Goal: Information Seeking & Learning: Check status

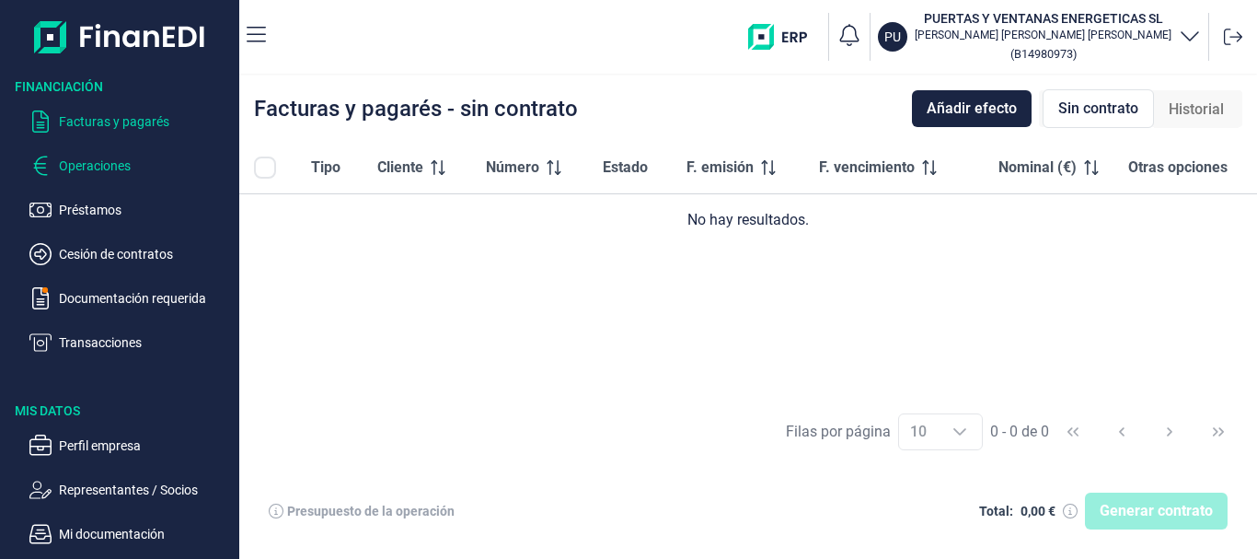
click at [88, 166] on p "Operaciones" at bounding box center [145, 166] width 173 height 22
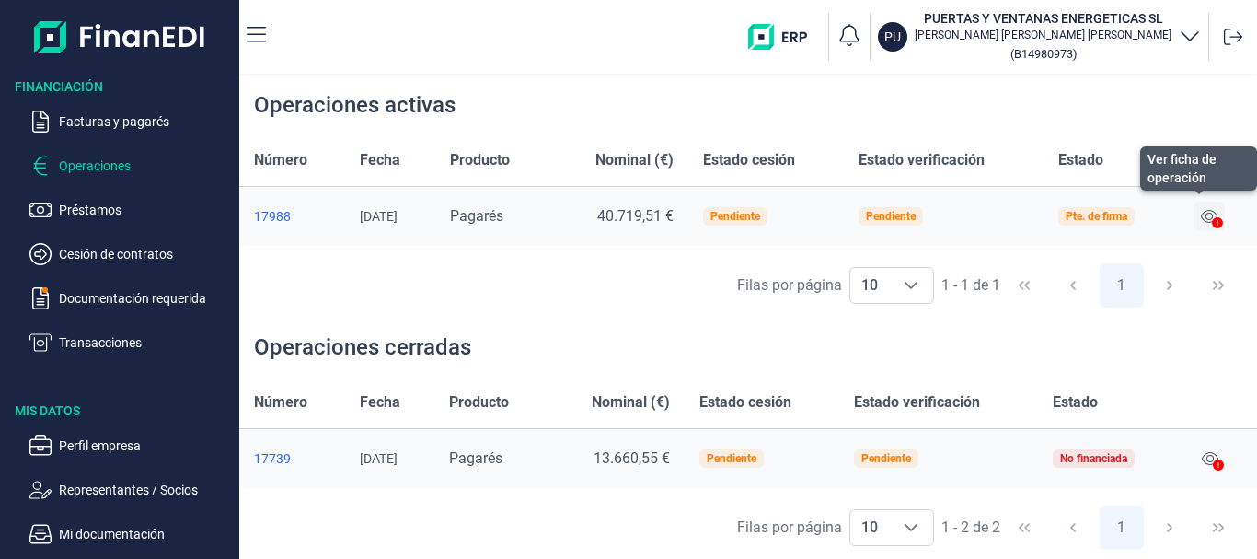
click at [1214, 216] on icon at bounding box center [1209, 216] width 17 height 15
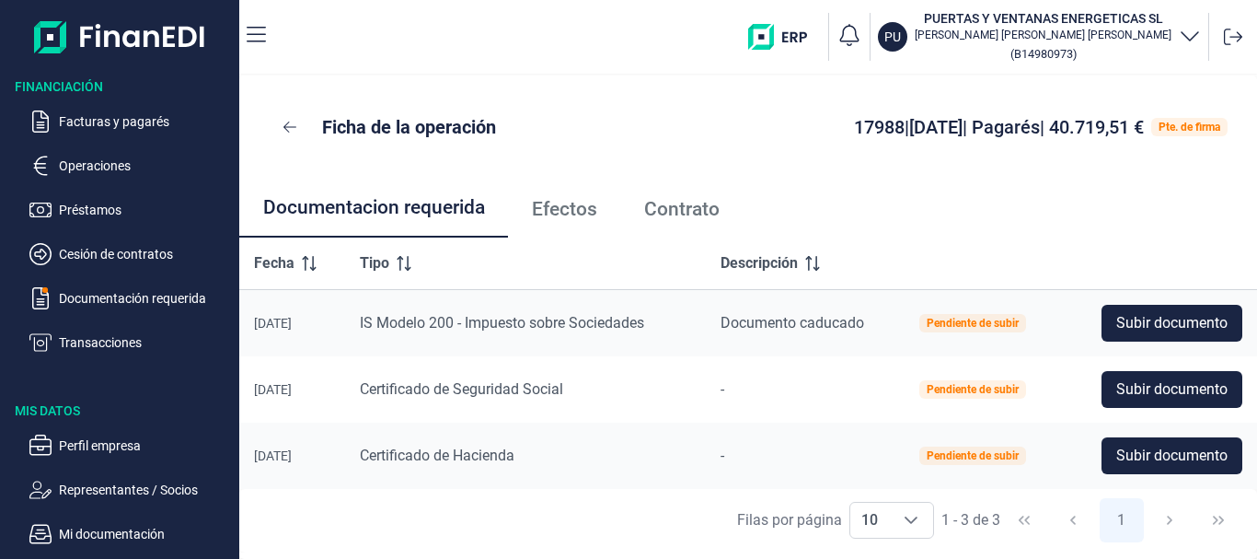
click at [567, 213] on span "Efectos" at bounding box center [564, 209] width 65 height 19
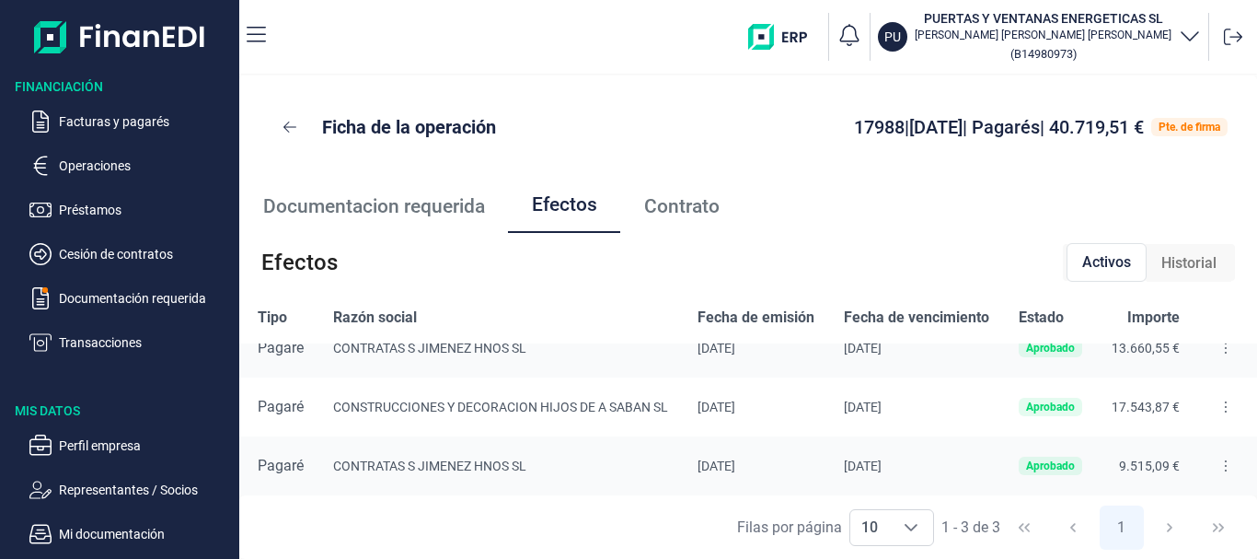
scroll to position [0, 136]
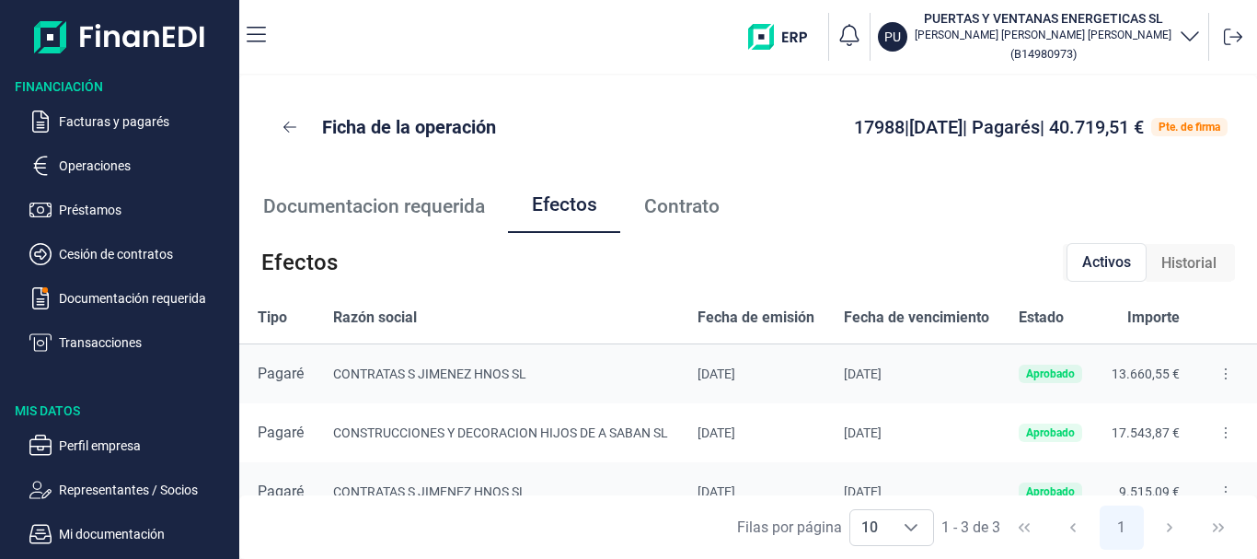
click at [1216, 370] on button at bounding box center [1225, 373] width 33 height 29
click at [537, 364] on td "CONTRATAS S JIMENEZ HNOS SL" at bounding box center [500, 374] width 364 height 60
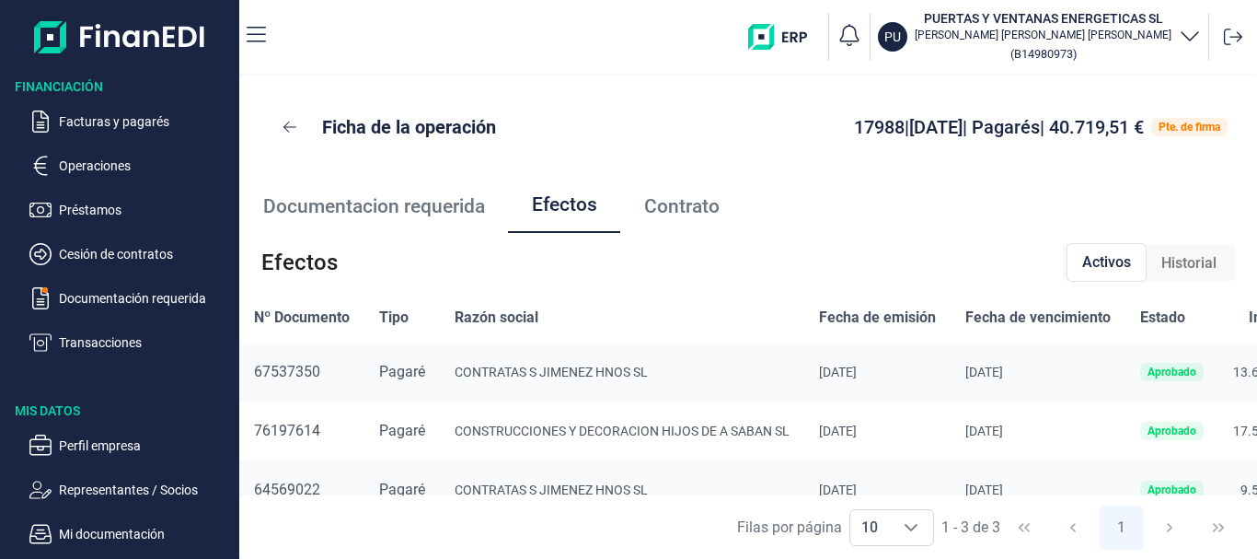
scroll to position [0, 0]
click at [1207, 268] on span "Historial" at bounding box center [1188, 263] width 55 height 22
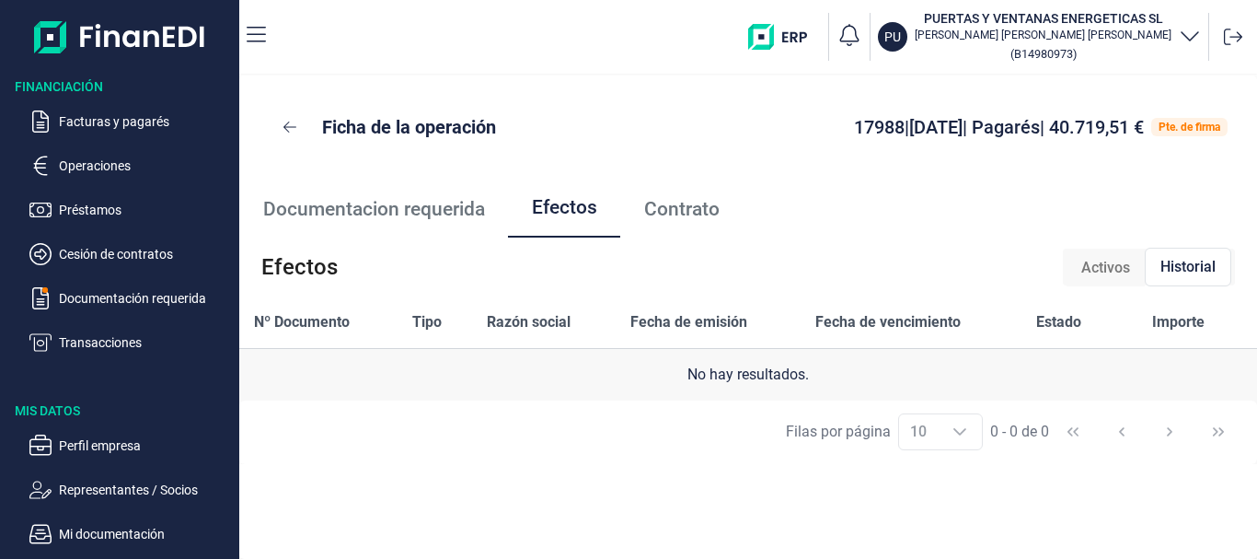
click at [1088, 262] on span "Activos" at bounding box center [1105, 268] width 49 height 22
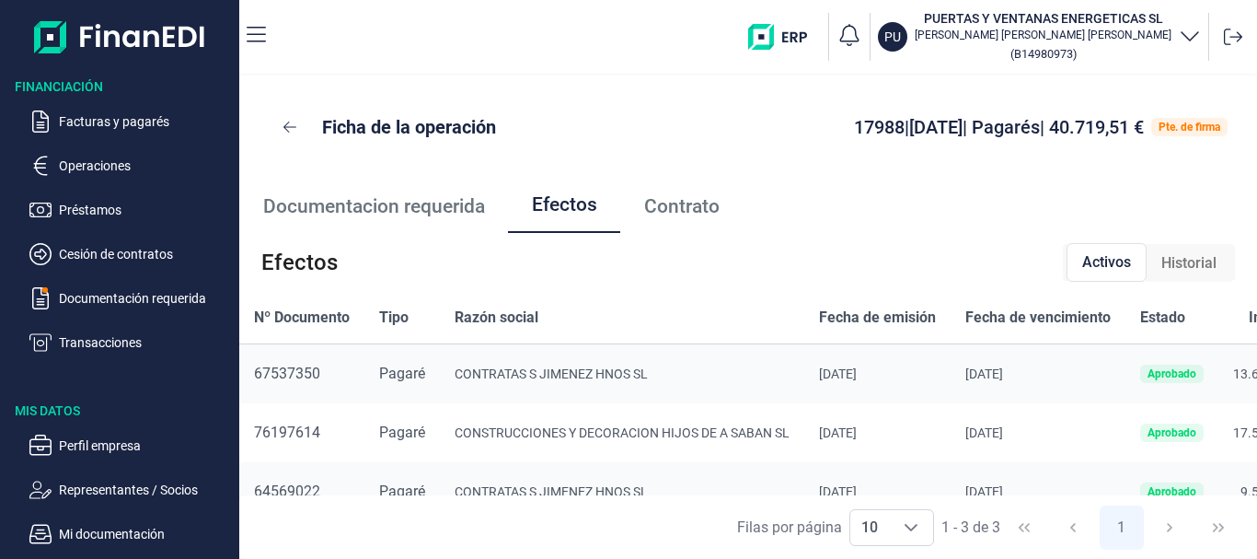
click at [658, 205] on span "Contrato" at bounding box center [681, 206] width 75 height 19
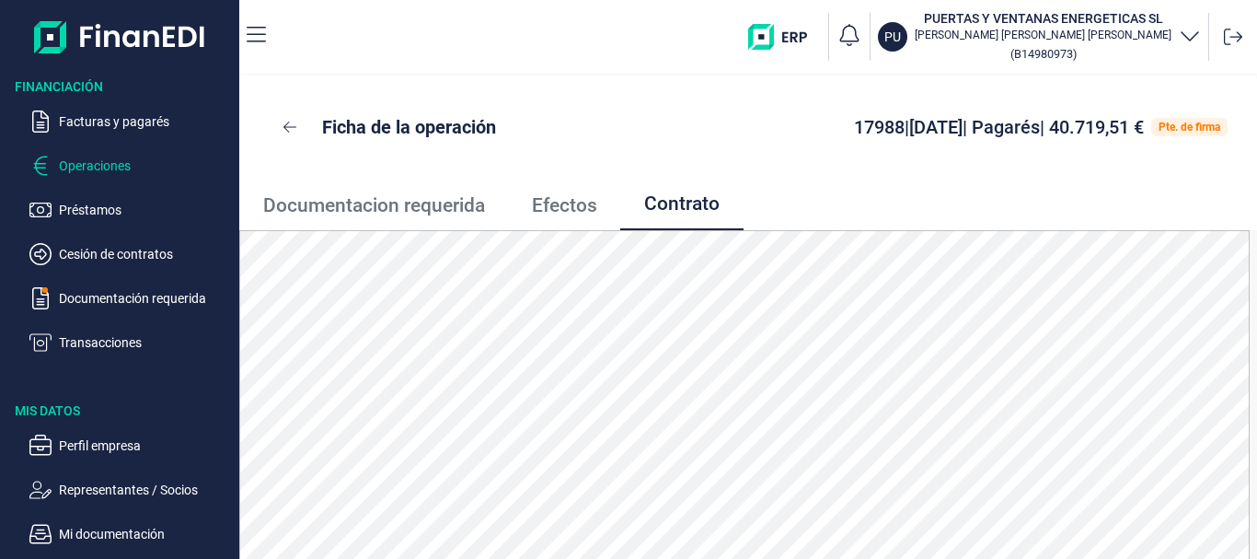
click at [82, 162] on p "Operaciones" at bounding box center [145, 166] width 173 height 22
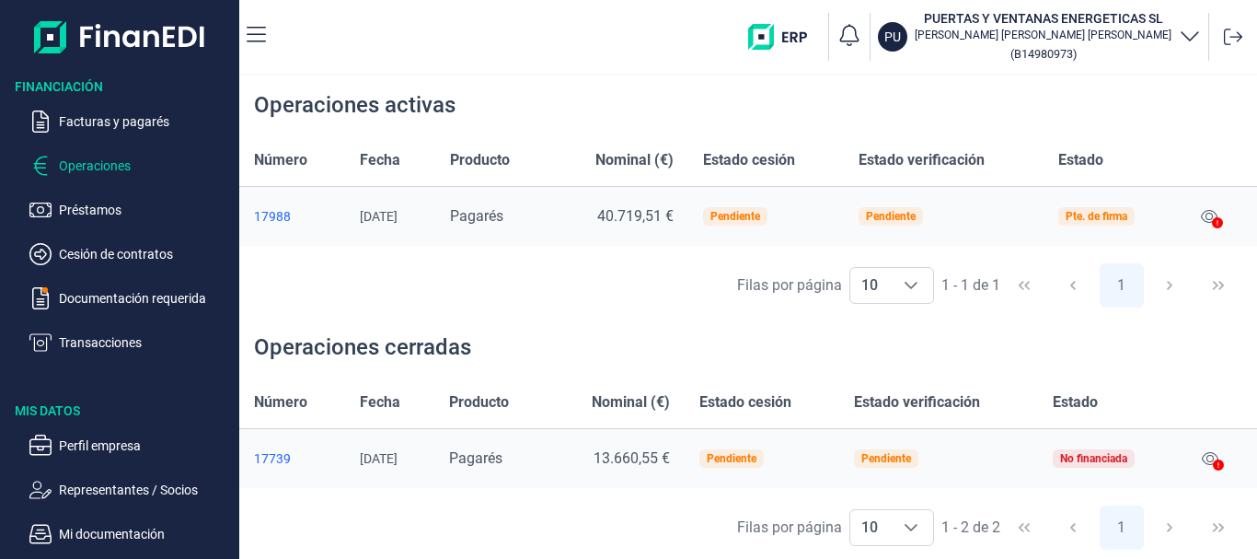
click at [270, 214] on div "17988" at bounding box center [292, 216] width 76 height 15
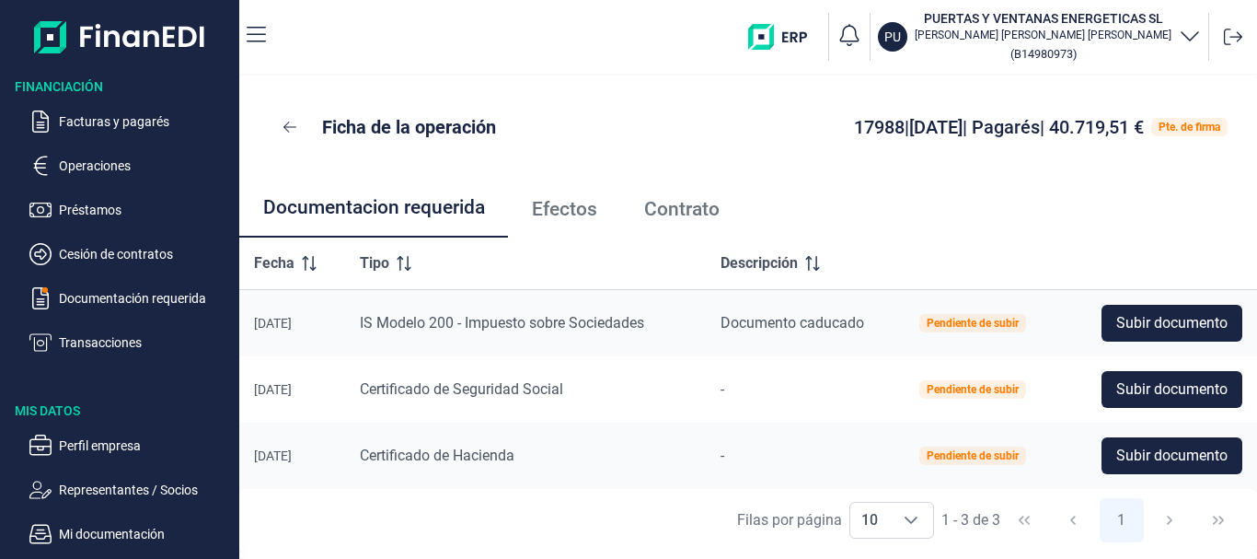
scroll to position [2, 0]
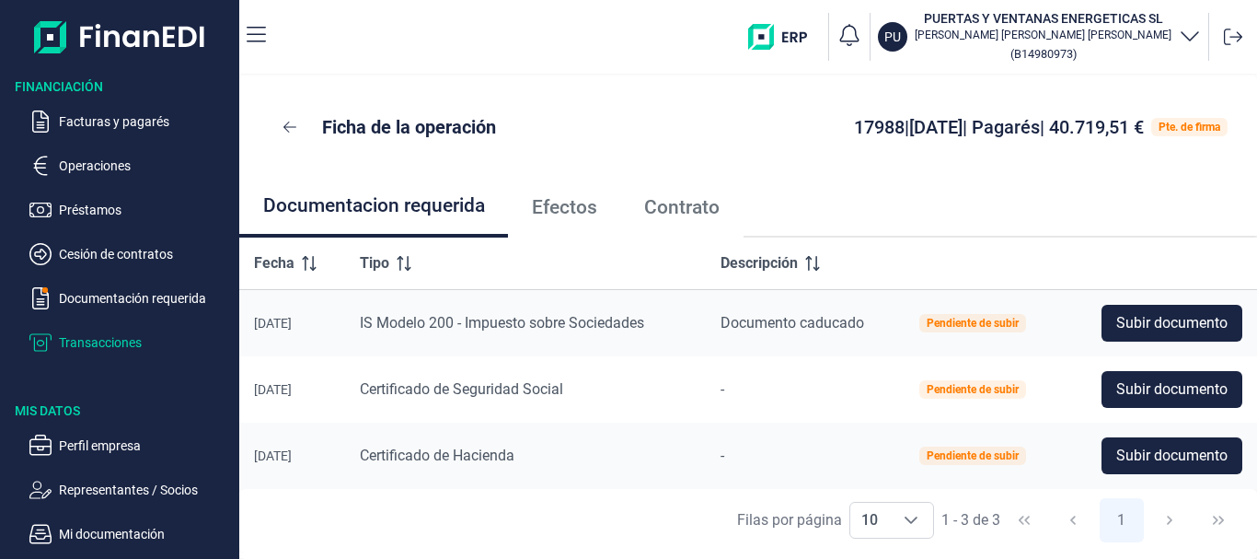
click at [102, 340] on p "Transacciones" at bounding box center [145, 342] width 173 height 22
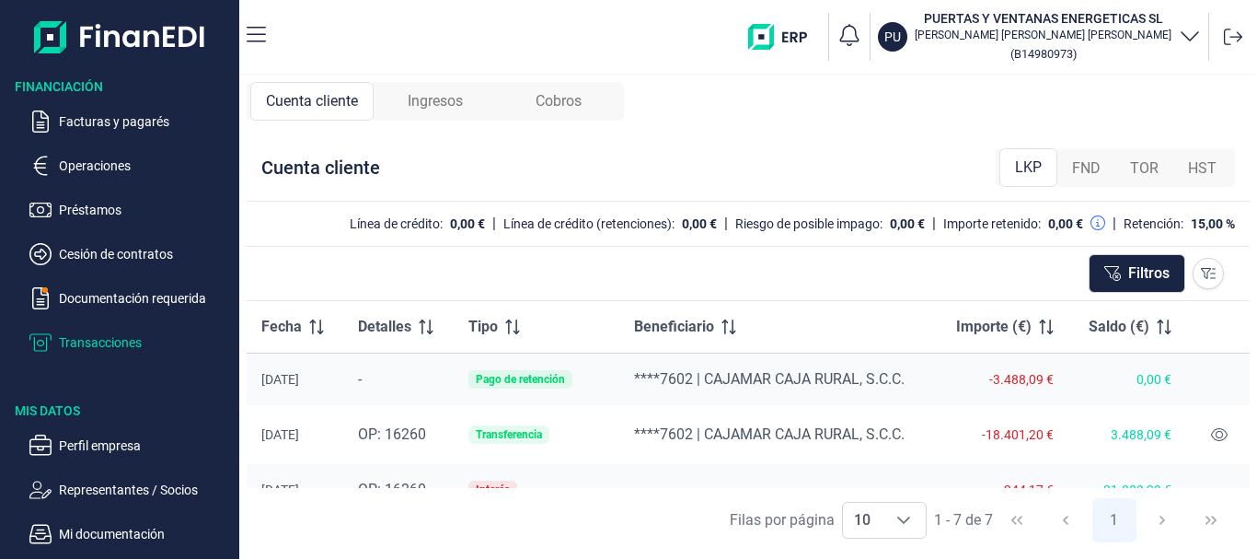
click at [565, 103] on span "Cobros" at bounding box center [559, 101] width 46 height 22
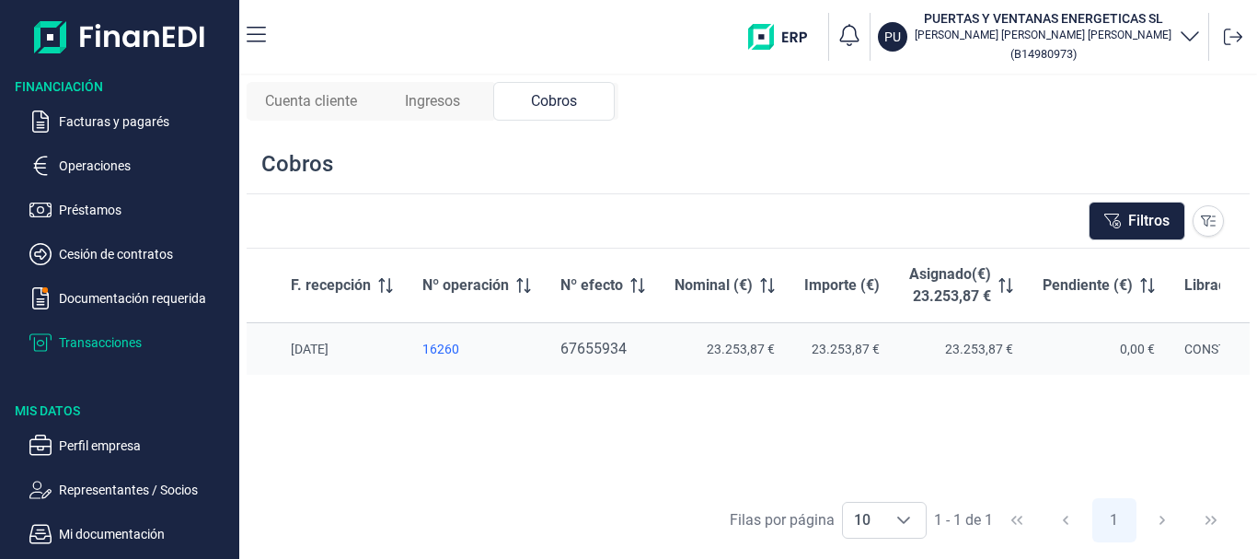
click at [456, 103] on span "Ingresos" at bounding box center [432, 101] width 55 height 22
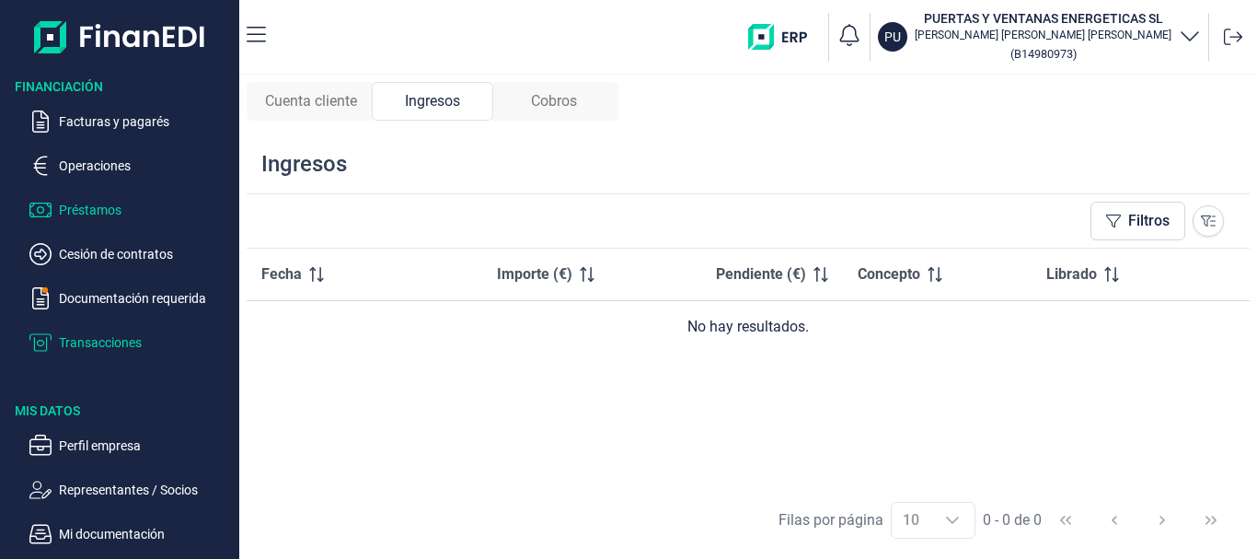
click at [91, 209] on p "Préstamos" at bounding box center [145, 210] width 173 height 22
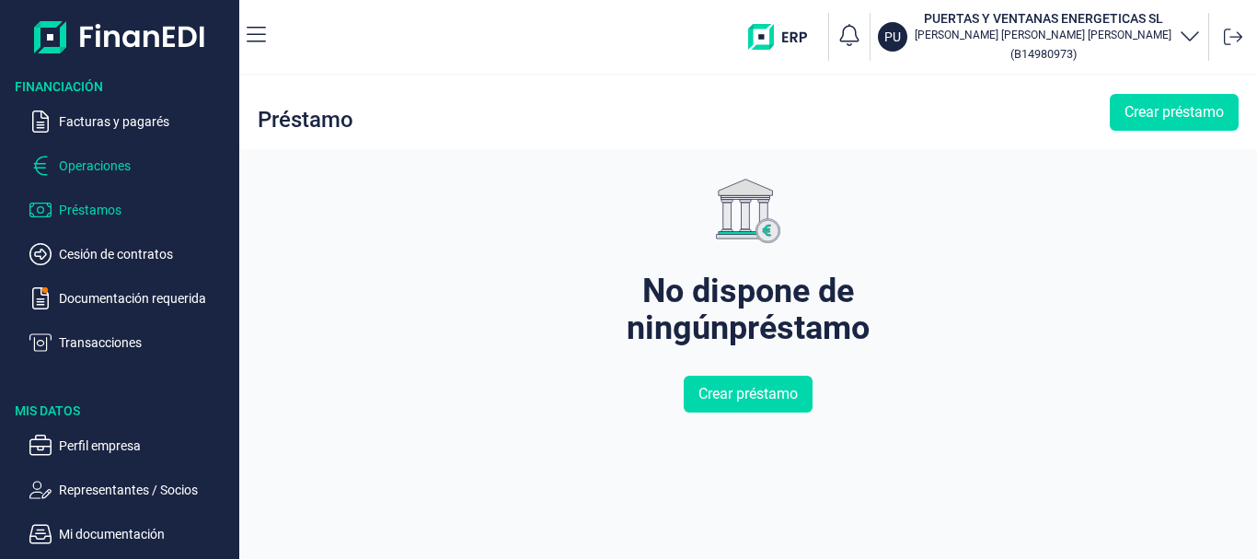
click at [87, 163] on p "Operaciones" at bounding box center [145, 166] width 173 height 22
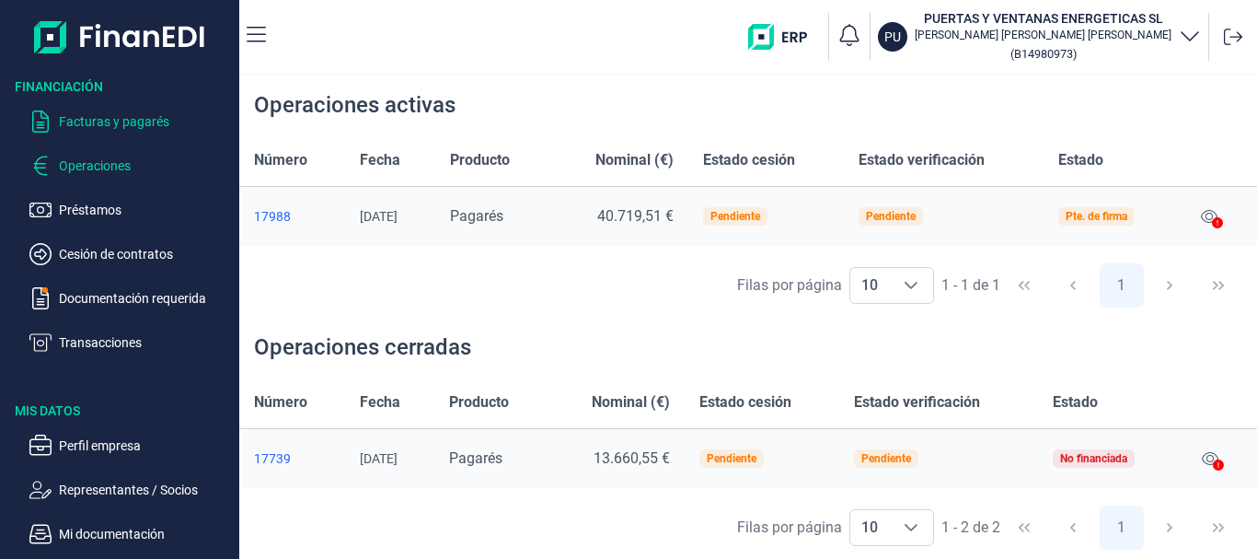
click at [102, 117] on p "Facturas y pagarés" at bounding box center [145, 121] width 173 height 22
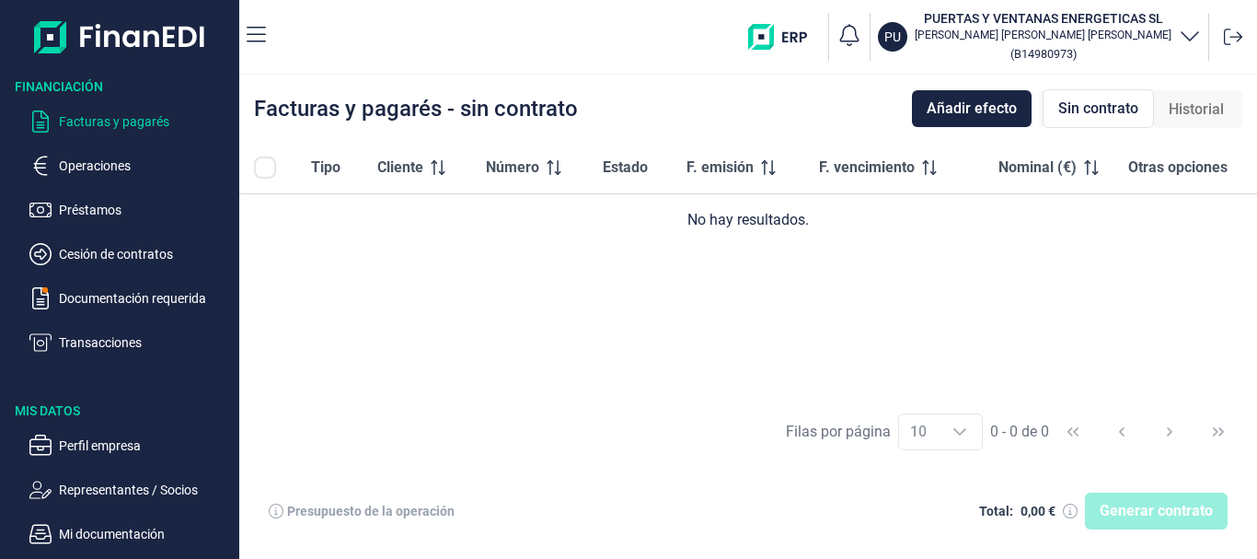
click at [1092, 115] on span "Sin contrato" at bounding box center [1098, 109] width 80 height 22
click at [1200, 111] on span "Historial" at bounding box center [1196, 109] width 55 height 22
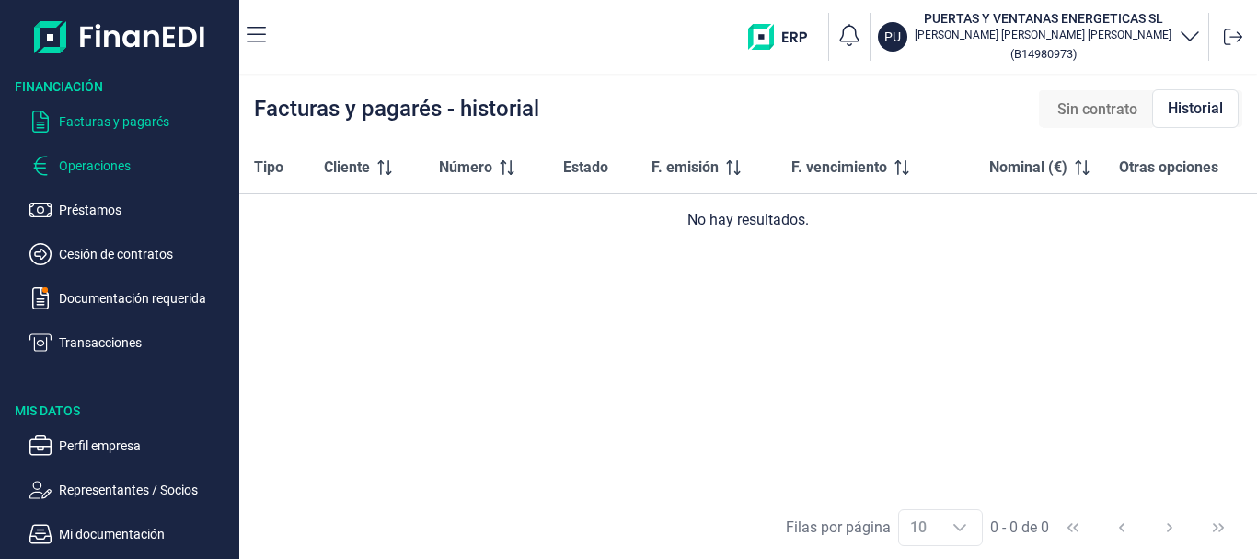
click at [79, 161] on p "Operaciones" at bounding box center [145, 166] width 173 height 22
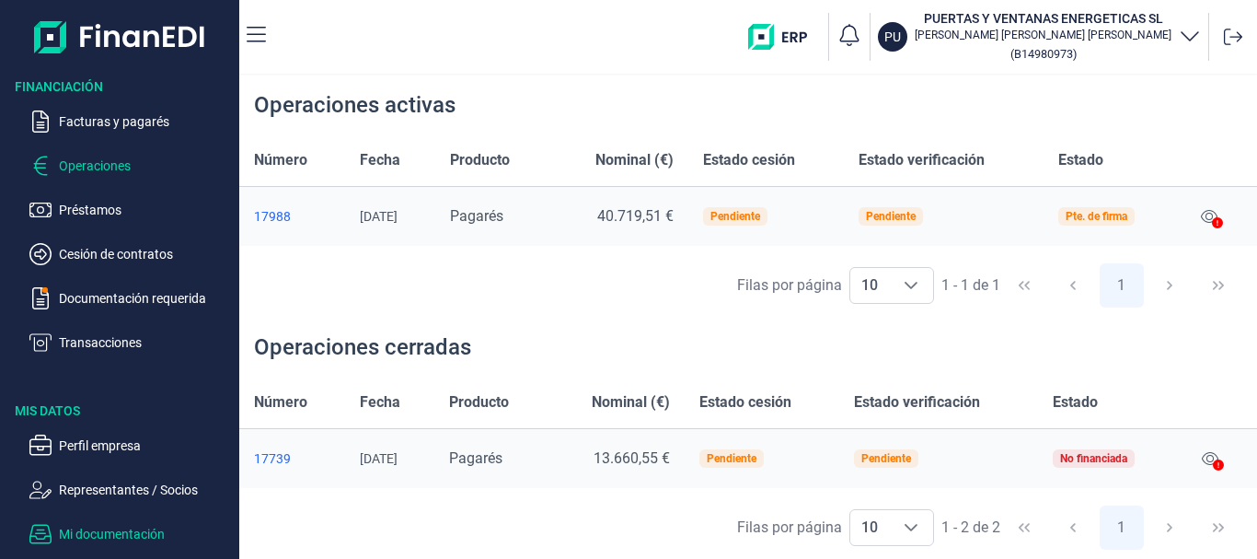
click at [113, 532] on p "Mi documentación" at bounding box center [145, 534] width 173 height 22
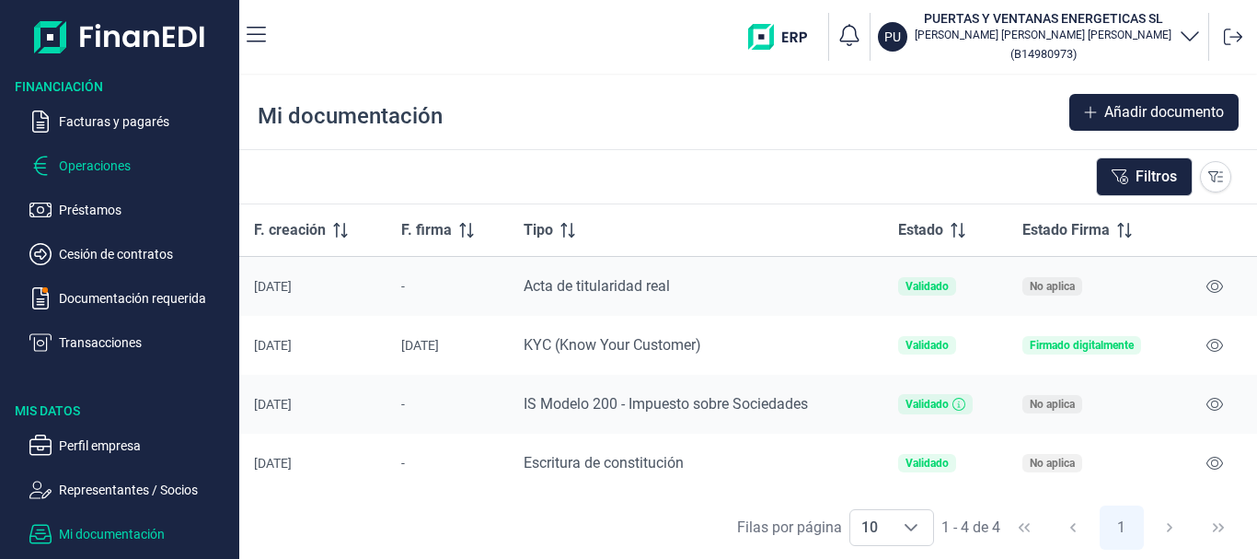
click at [70, 166] on p "Operaciones" at bounding box center [145, 166] width 173 height 22
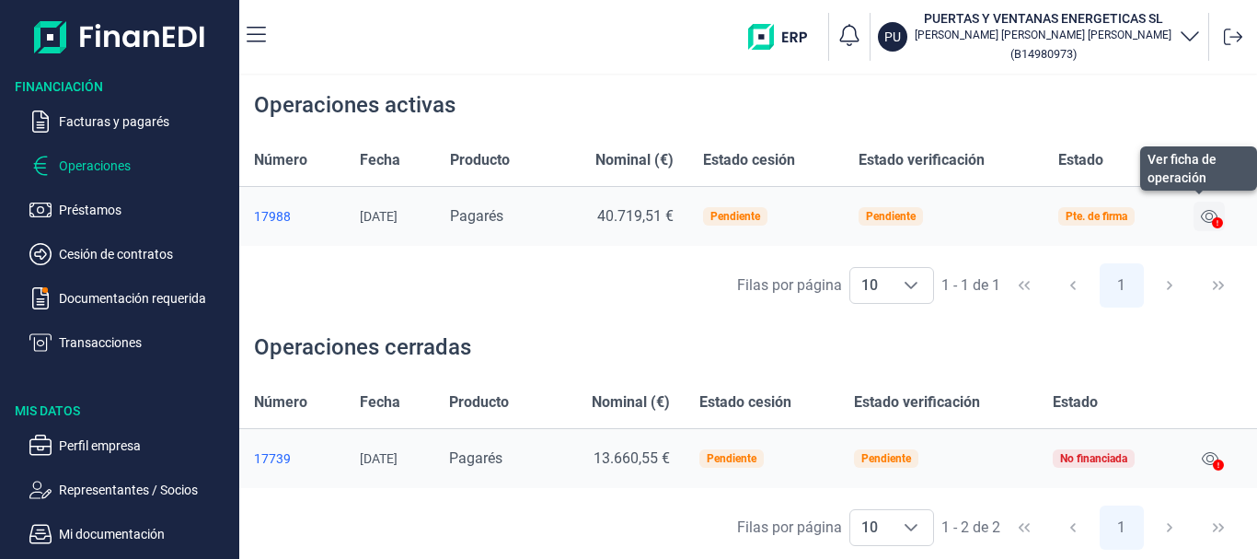
click at [1211, 217] on icon at bounding box center [1209, 216] width 17 height 15
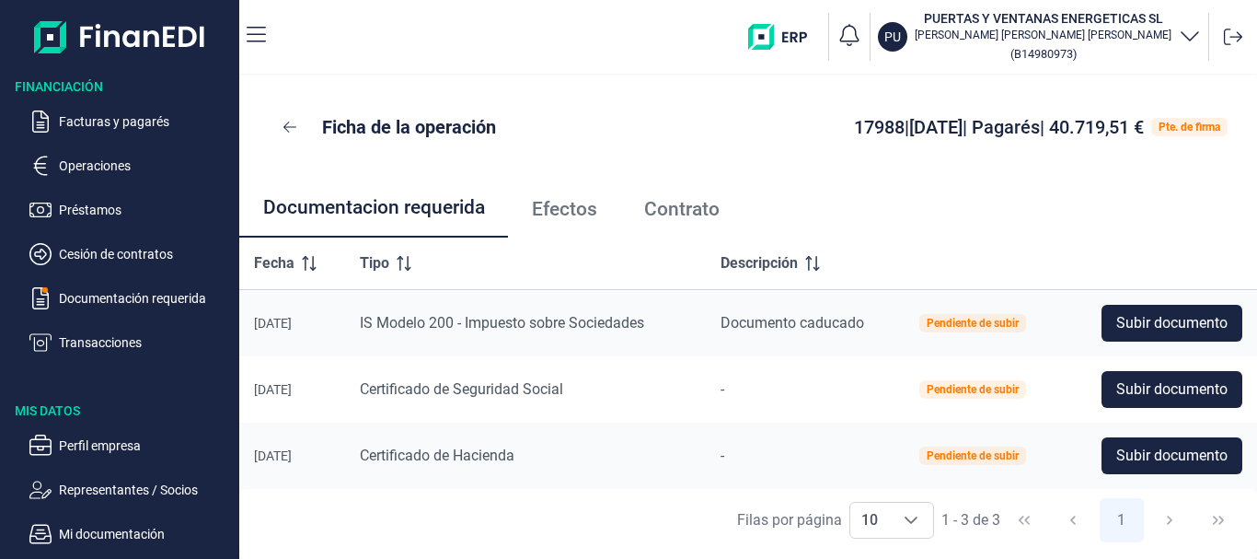
click at [564, 210] on span "Efectos" at bounding box center [564, 209] width 65 height 19
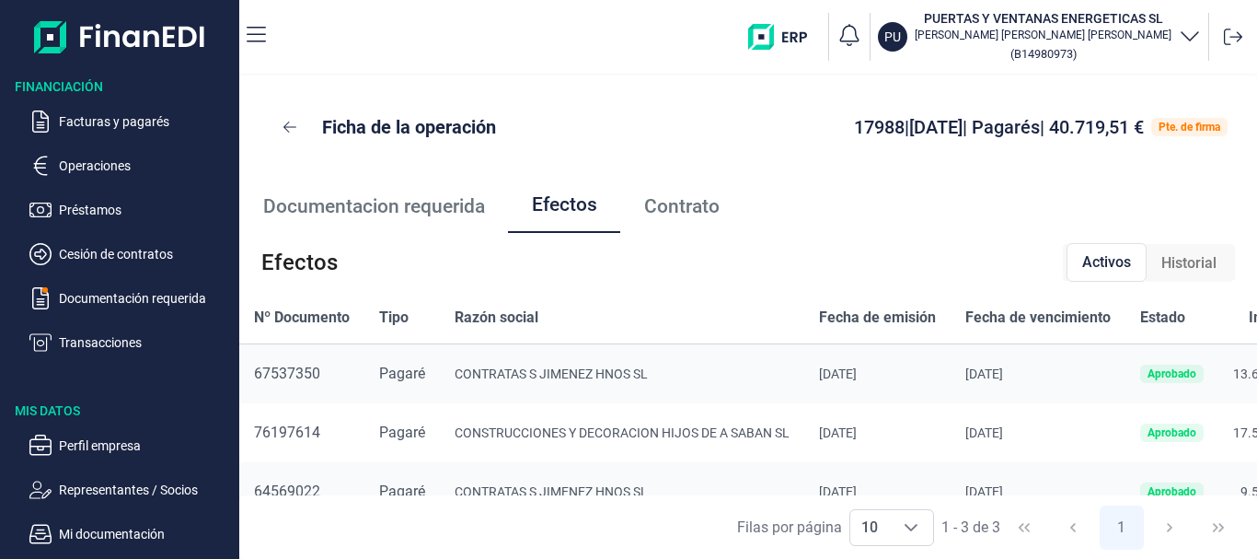
click at [674, 206] on span "Contrato" at bounding box center [681, 206] width 75 height 19
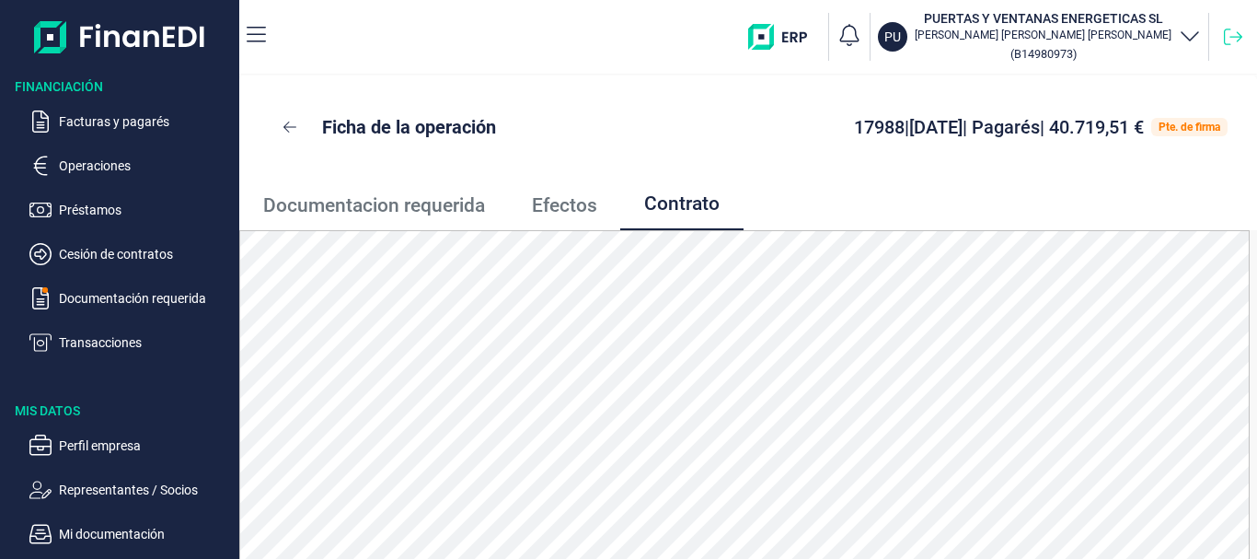
click at [1236, 37] on icon at bounding box center [1233, 37] width 18 height 17
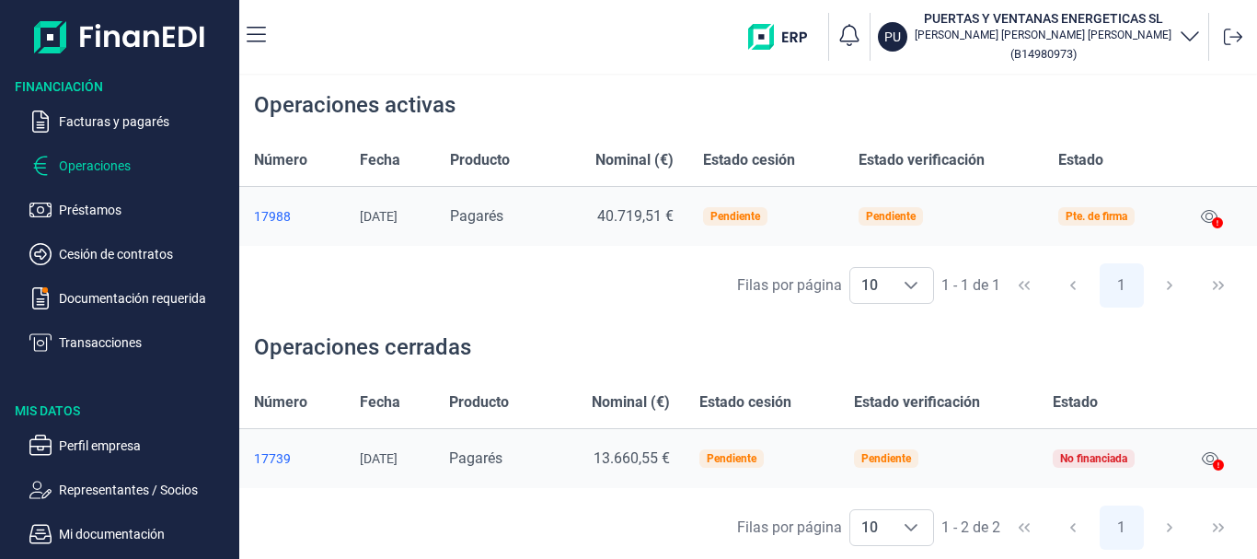
click at [271, 214] on div "17988" at bounding box center [292, 216] width 76 height 15
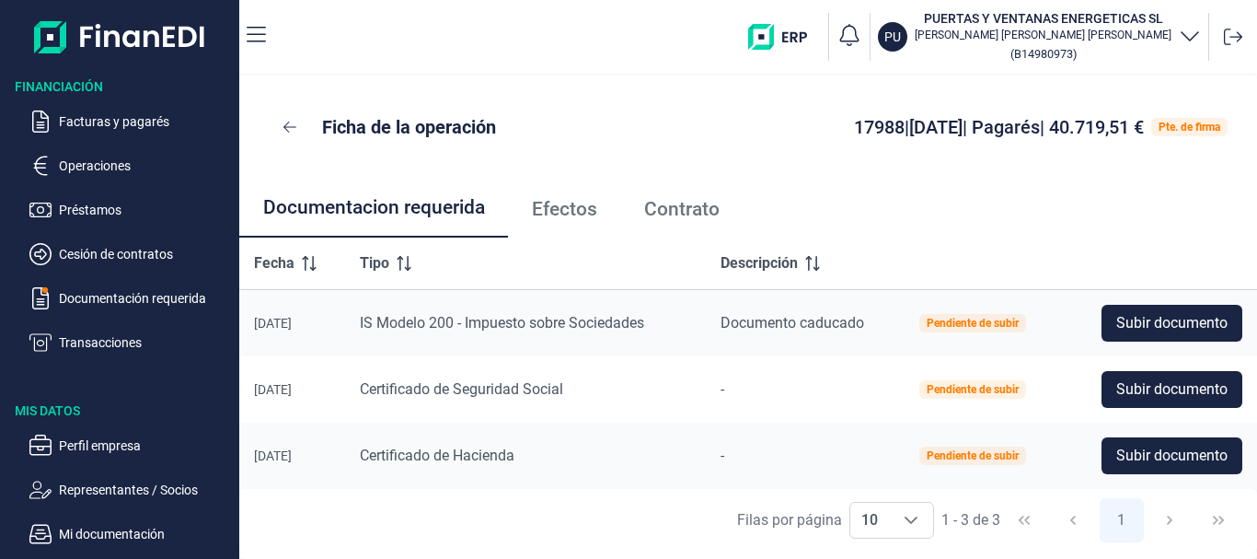
click at [565, 214] on span "Efectos" at bounding box center [564, 209] width 65 height 19
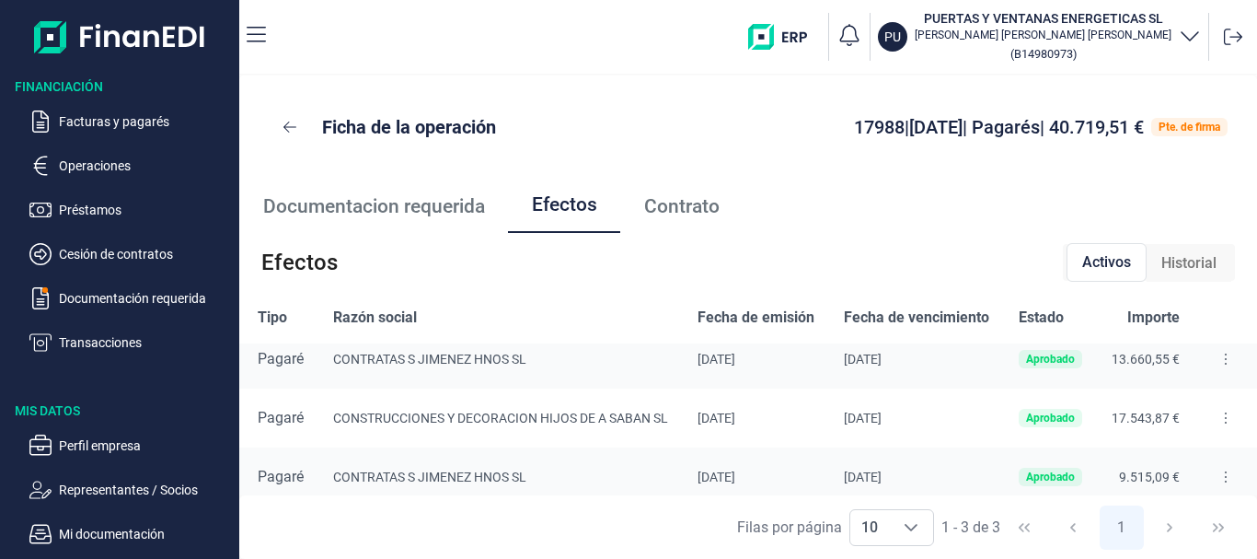
scroll to position [39, 136]
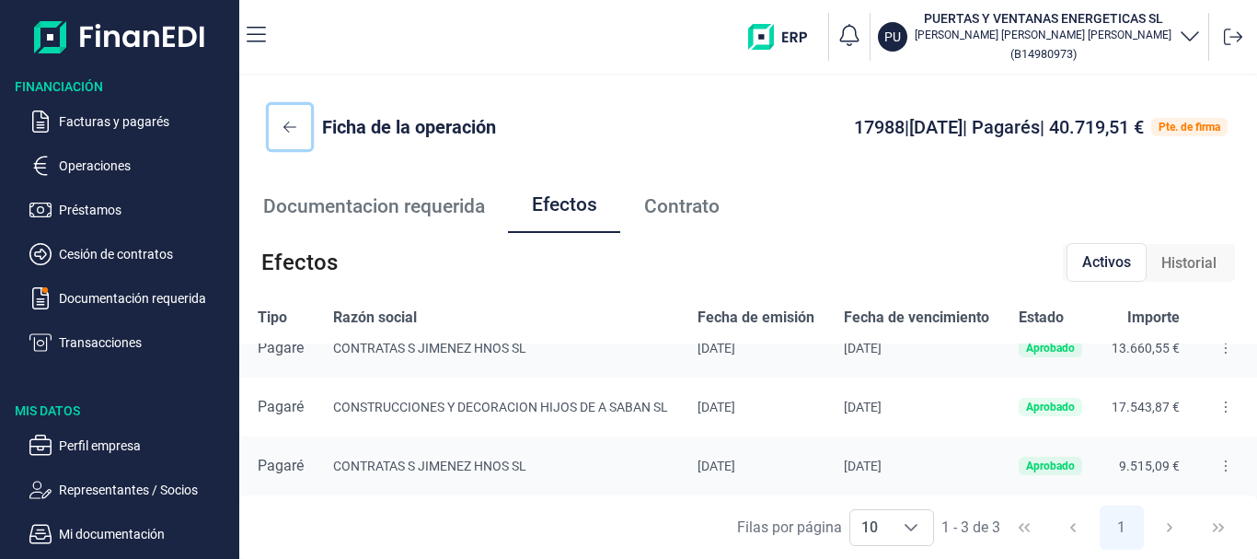
click at [289, 128] on icon at bounding box center [289, 127] width 13 height 15
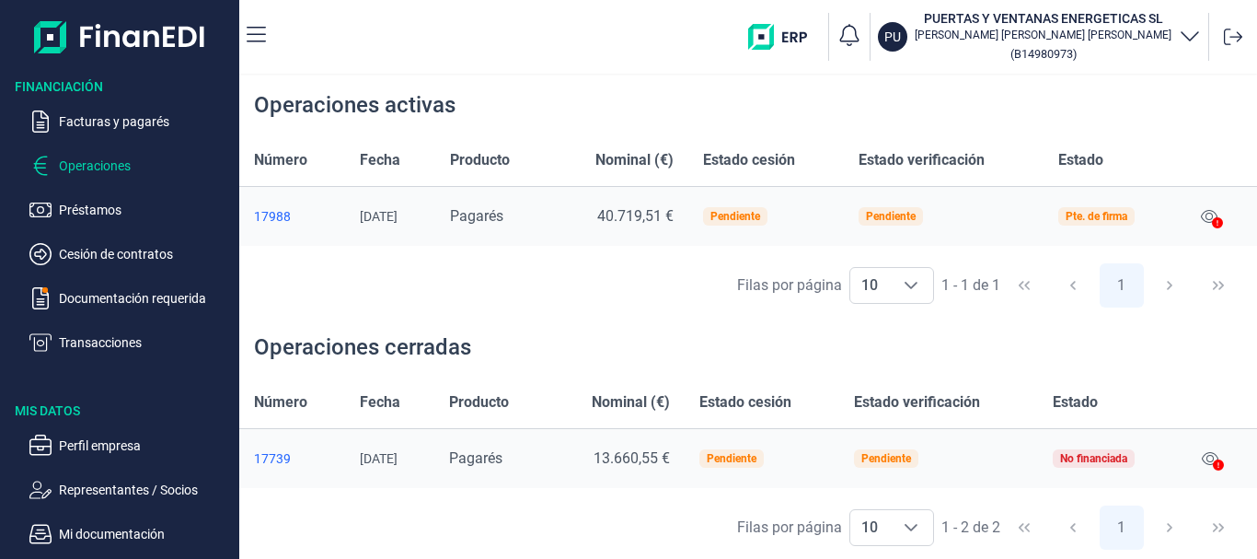
click at [270, 457] on div "17739" at bounding box center [292, 458] width 76 height 15
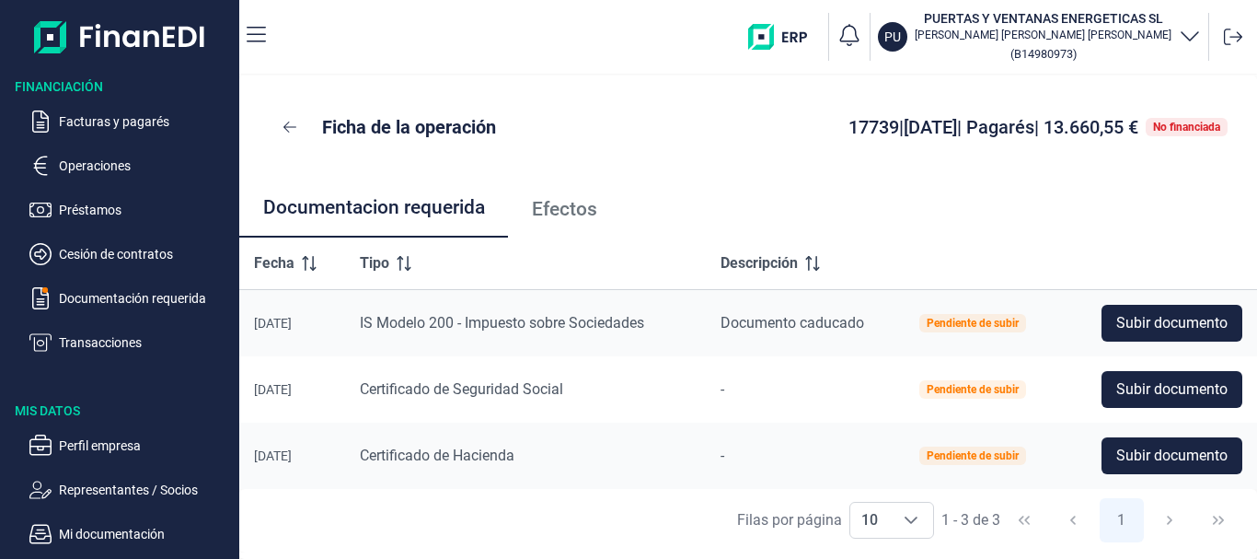
click at [575, 209] on span "Efectos" at bounding box center [564, 209] width 65 height 19
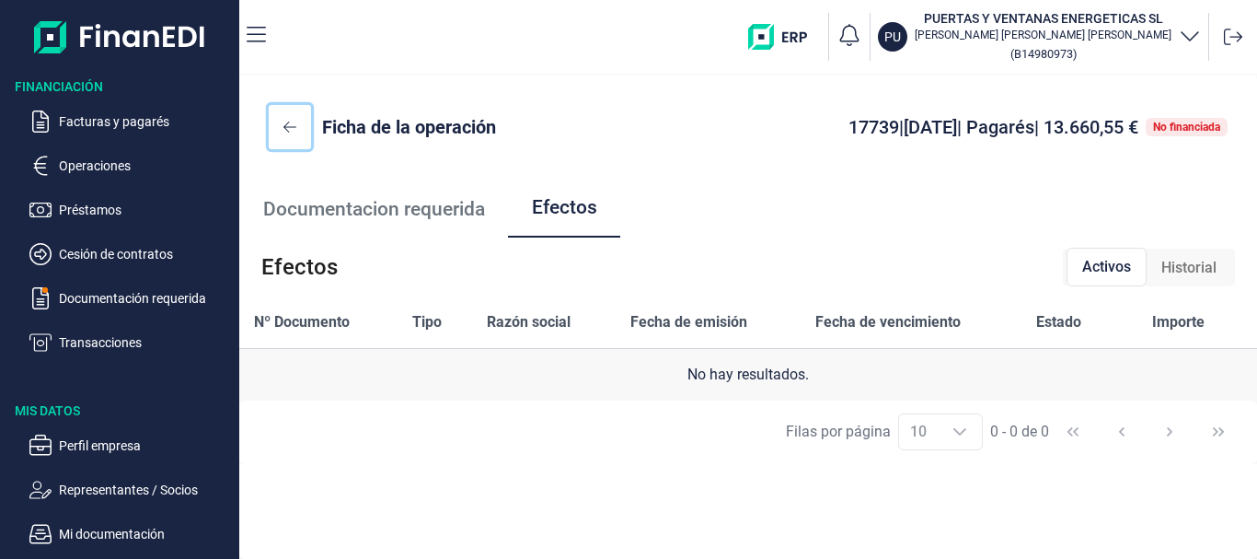
click at [286, 118] on button at bounding box center [290, 127] width 42 height 44
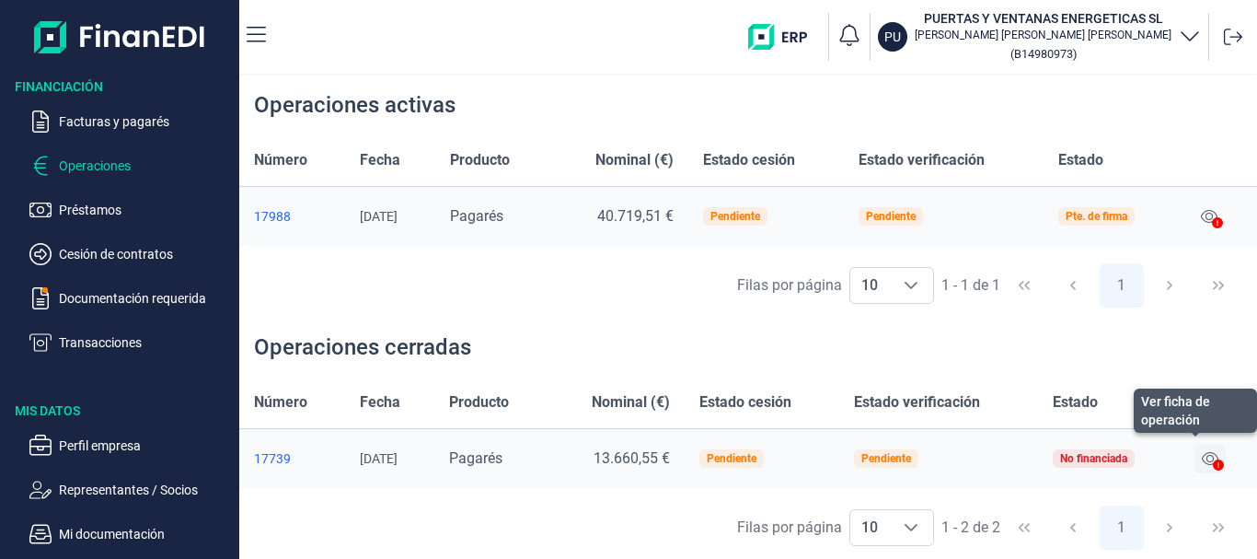
click at [1207, 461] on icon at bounding box center [1210, 458] width 17 height 13
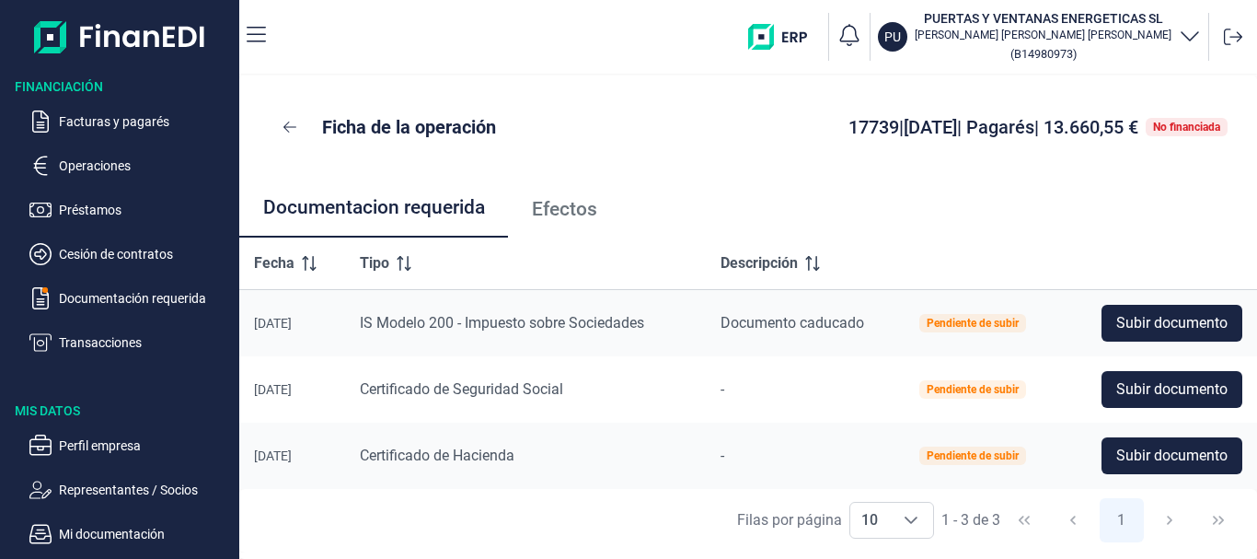
click at [576, 213] on span "Efectos" at bounding box center [564, 209] width 65 height 19
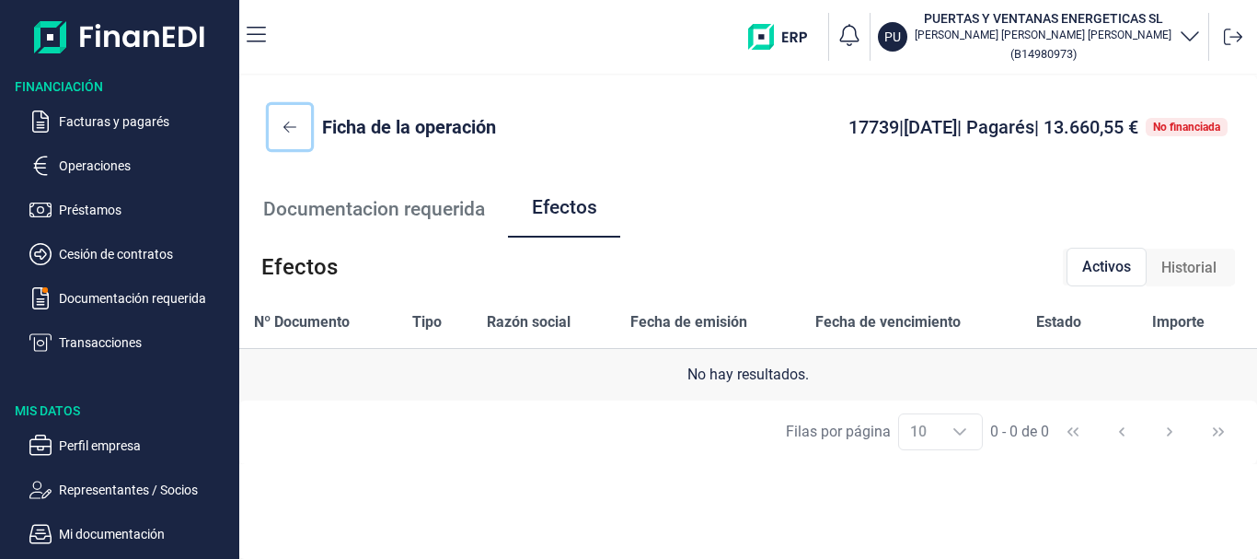
click at [271, 116] on button at bounding box center [290, 127] width 42 height 44
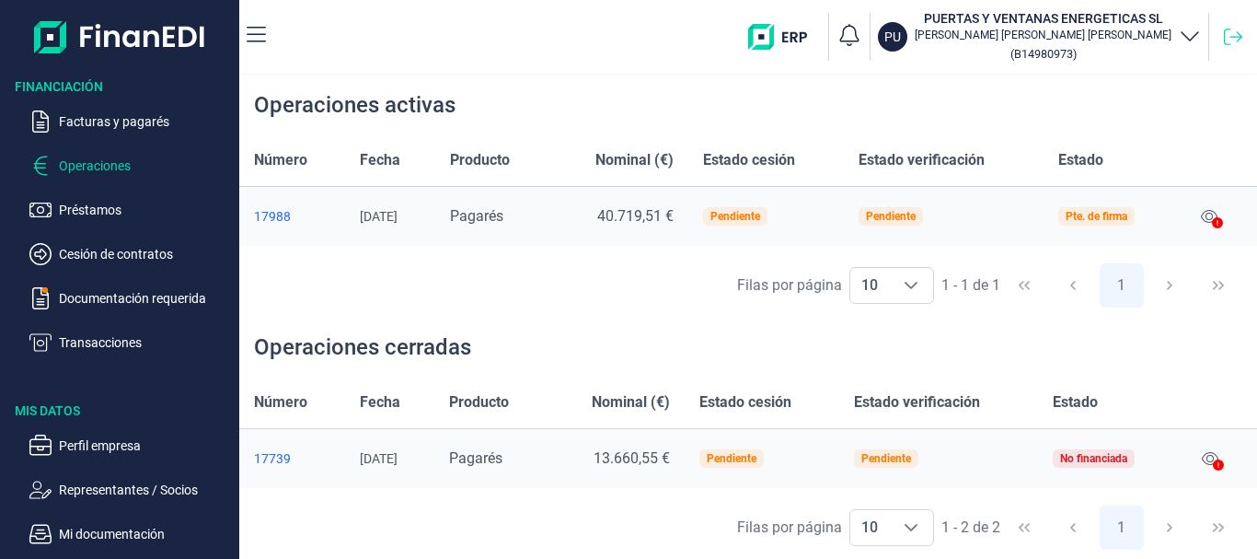
click at [1227, 31] on icon at bounding box center [1233, 37] width 18 height 18
